Goal: Check status: Check status

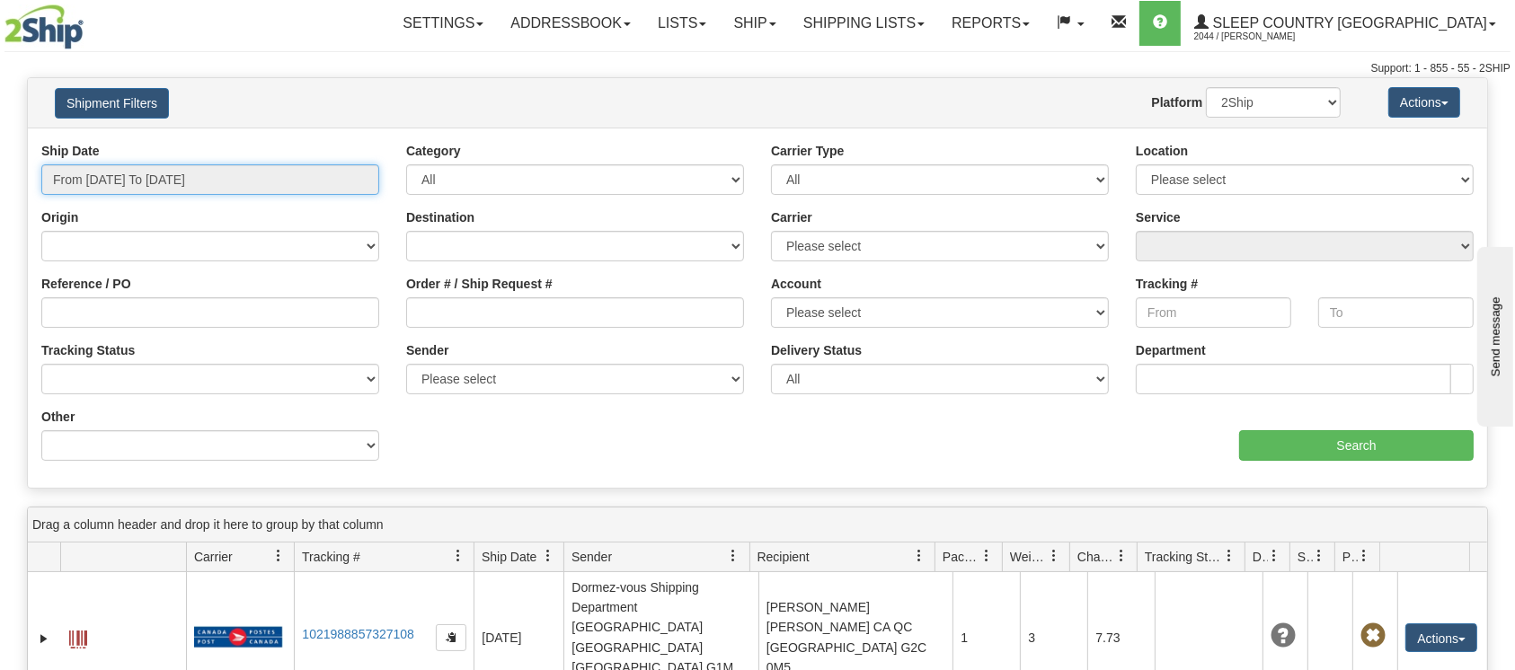
click at [120, 170] on input "From [DATE] To [DATE]" at bounding box center [210, 179] width 338 height 31
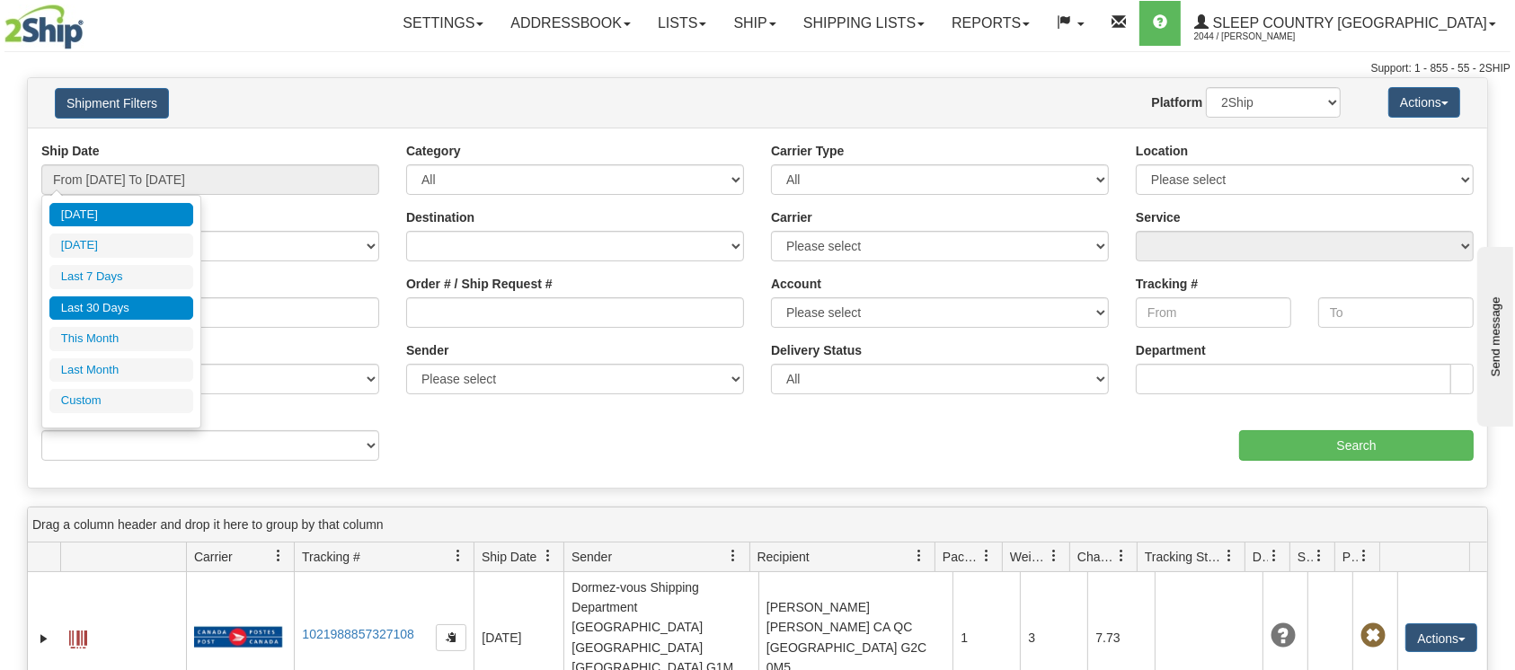
click at [117, 305] on li "Last 30 Days" at bounding box center [121, 309] width 144 height 24
type input "From [DATE] To [DATE]"
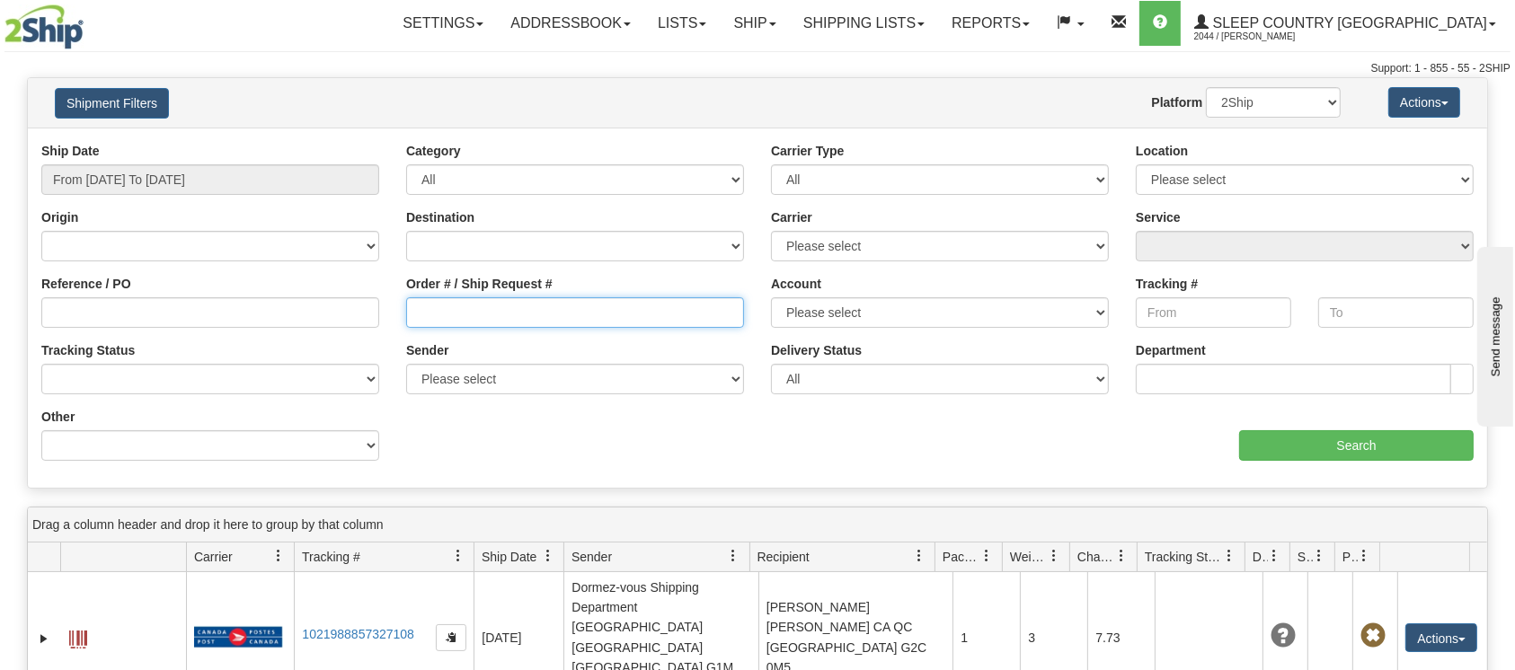
click at [445, 315] on input "Order # / Ship Request #" at bounding box center [575, 312] width 338 height 31
paste input "9000I011948"
type input "9000I011948"
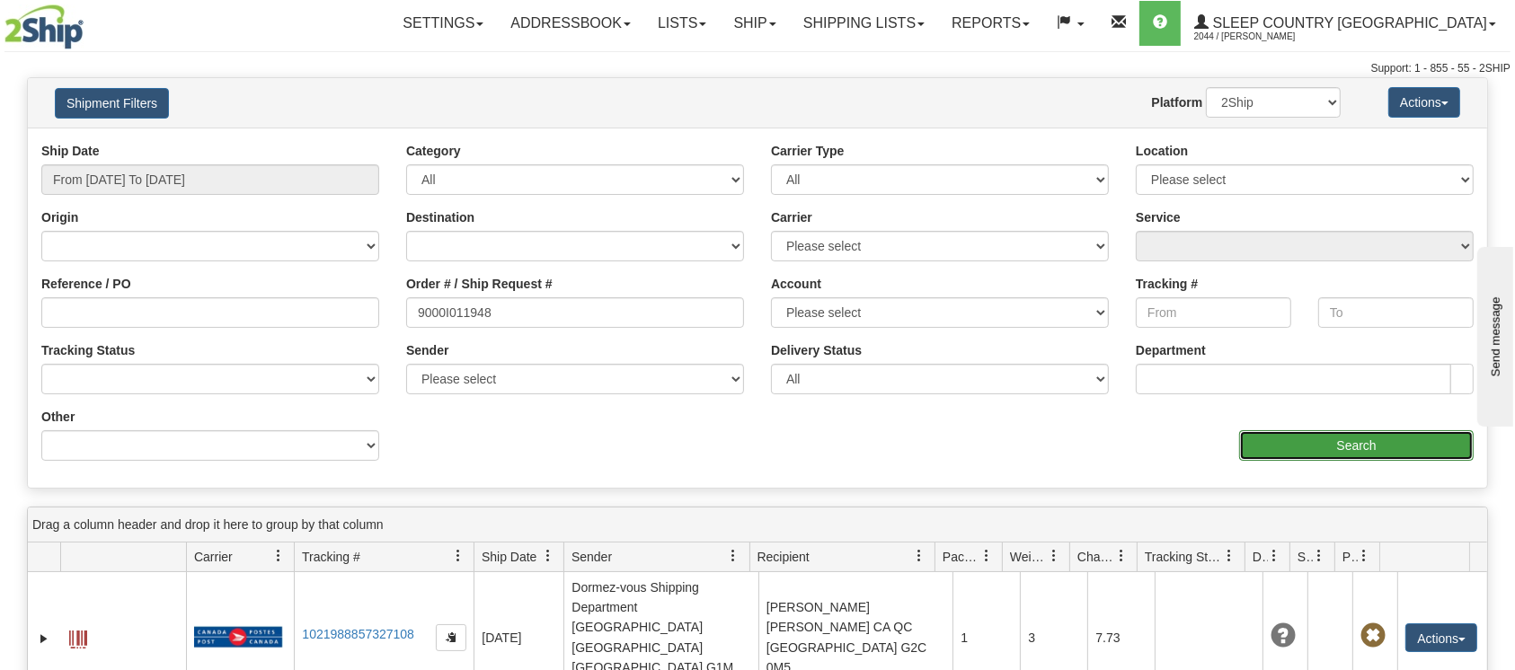
click at [1327, 444] on input "Search" at bounding box center [1356, 445] width 235 height 31
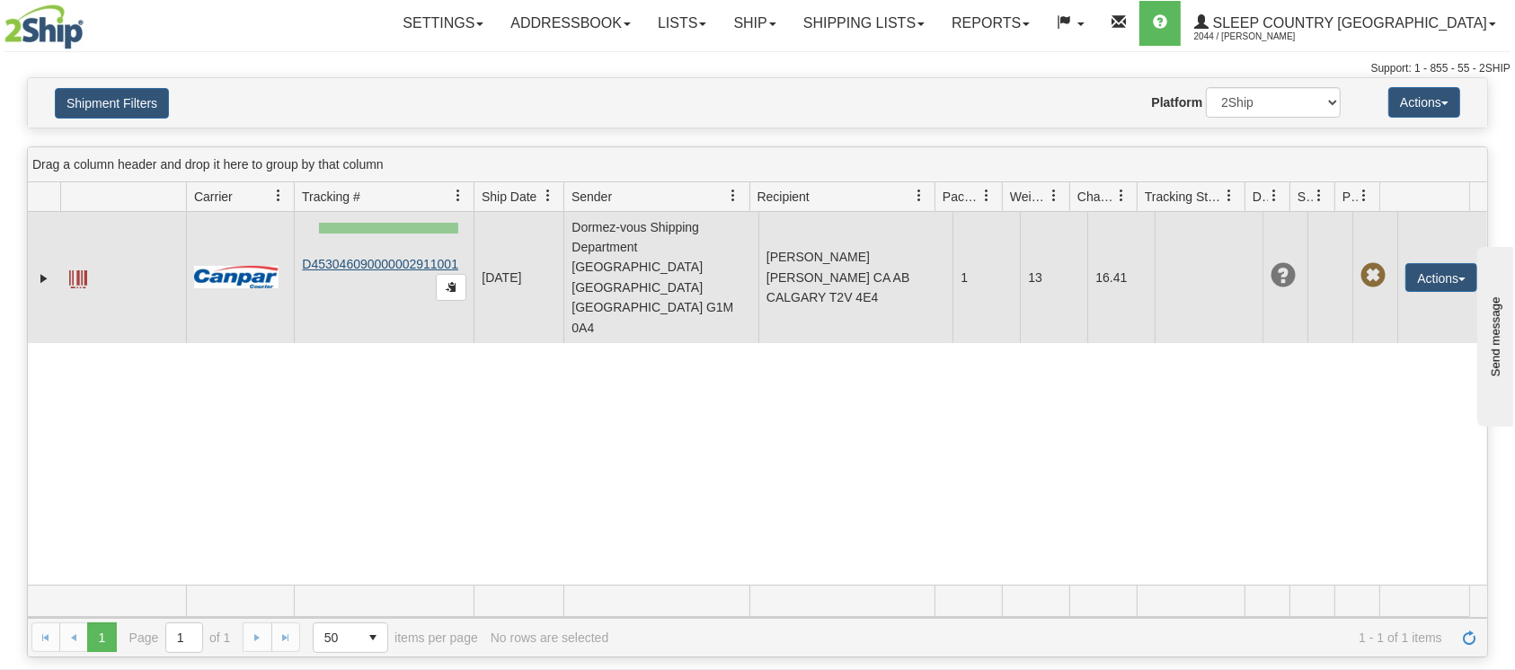
drag, startPoint x: 457, startPoint y: 220, endPoint x: 319, endPoint y: 234, distance: 139.0
click at [319, 234] on td "D453046090000002911001" at bounding box center [384, 277] width 180 height 131
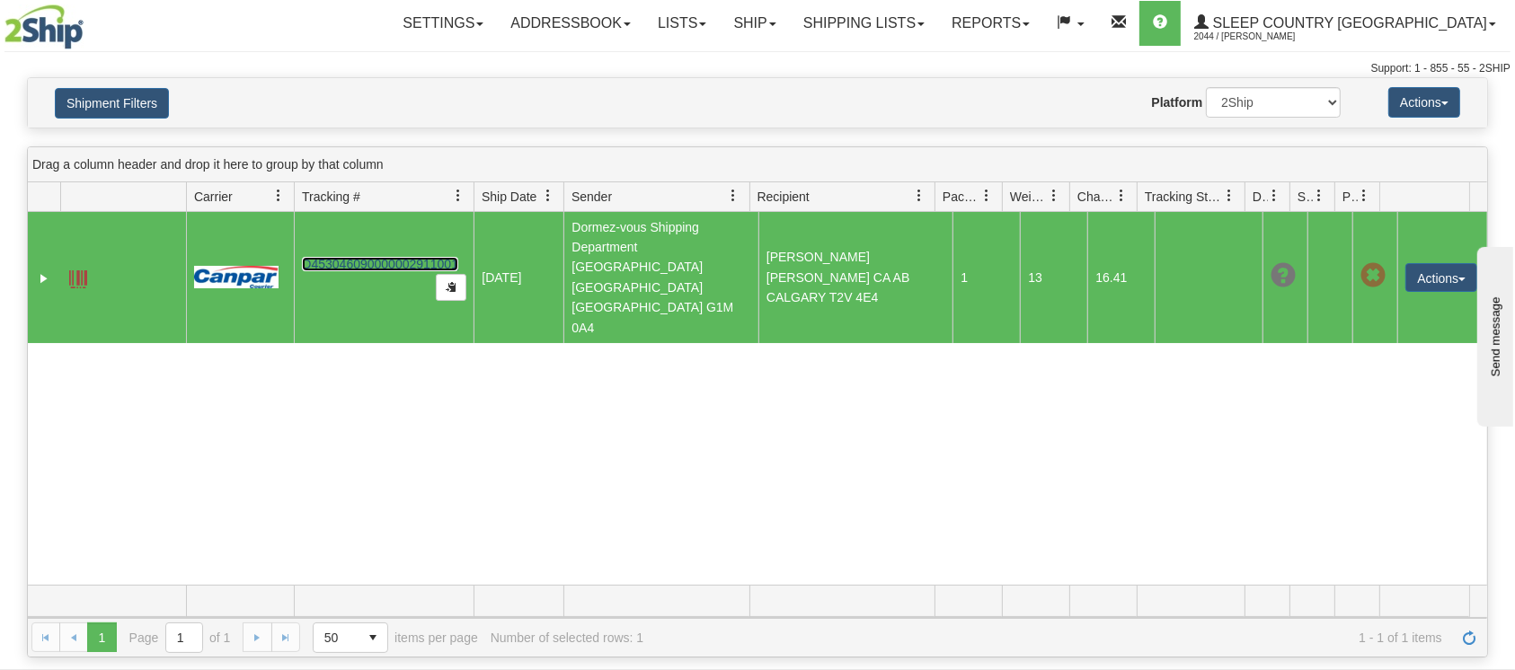
click at [314, 257] on link "D453046090000002911001" at bounding box center [380, 264] width 156 height 14
